Goal: Communication & Community: Share content

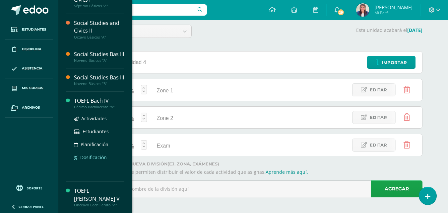
scroll to position [57, 0]
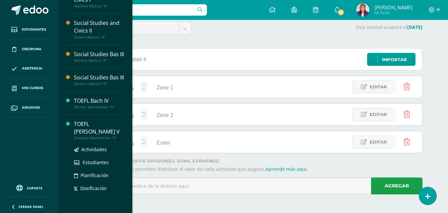
click at [99, 128] on div "TOEFL Bach V" at bounding box center [99, 127] width 50 height 15
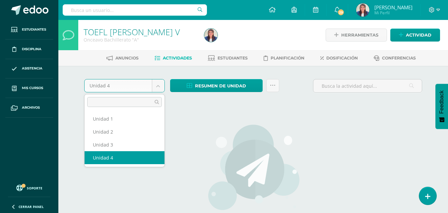
click at [156, 85] on body "Estudiantes Disciplina Asistencia Mis cursos Archivos Soporte Ayuda Reportar un…" at bounding box center [224, 142] width 448 height 285
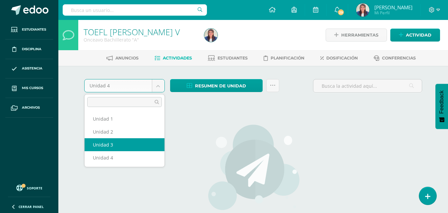
select select "Unidad 3"
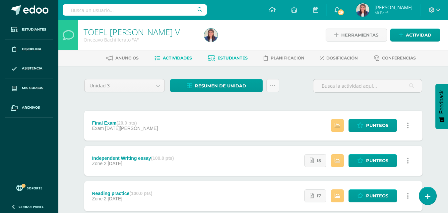
click at [236, 58] on span "Estudiantes" at bounding box center [233, 57] width 30 height 5
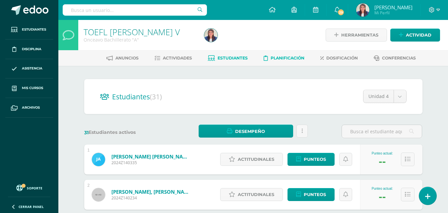
click at [277, 60] on span "Planificación" at bounding box center [288, 57] width 34 height 5
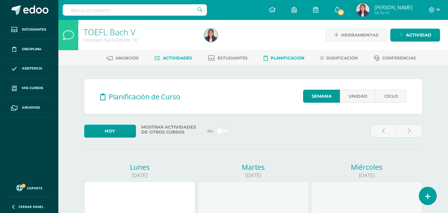
click at [174, 57] on span "Actividades" at bounding box center [177, 57] width 29 height 5
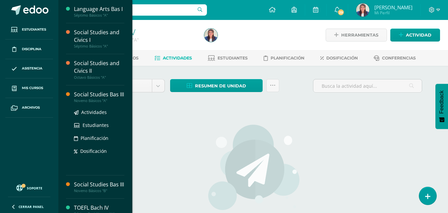
click at [108, 98] on div "Social Studies Bas III" at bounding box center [99, 95] width 50 height 8
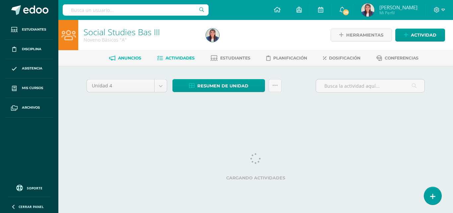
click at [130, 57] on span "Anuncios" at bounding box center [129, 57] width 23 height 5
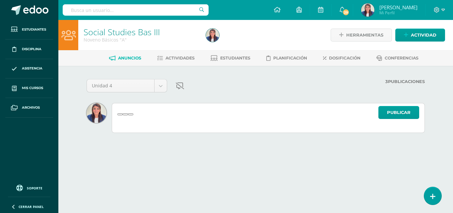
click at [207, 115] on div "Publicar" at bounding box center [268, 118] width 313 height 30
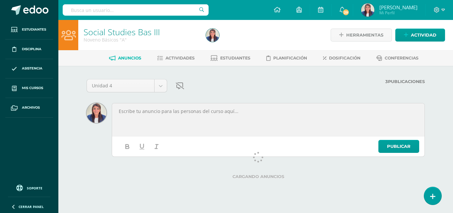
click at [206, 119] on div at bounding box center [268, 119] width 310 height 31
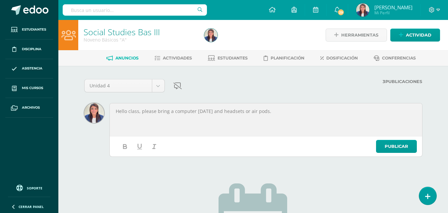
click at [261, 115] on div "Hello class, please bring a computer [DATE] and headsets or air pods." at bounding box center [266, 119] width 310 height 31
click at [396, 142] on link "Publicar" at bounding box center [396, 146] width 41 height 13
